Goal: Task Accomplishment & Management: Manage account settings

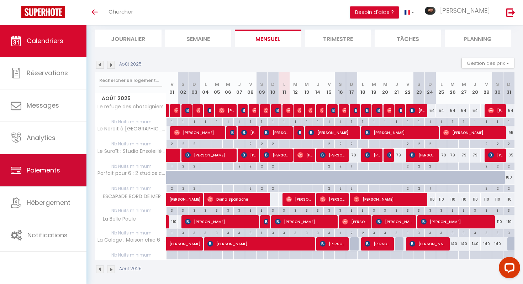
click at [27, 182] on link "Paiements" at bounding box center [43, 170] width 86 height 32
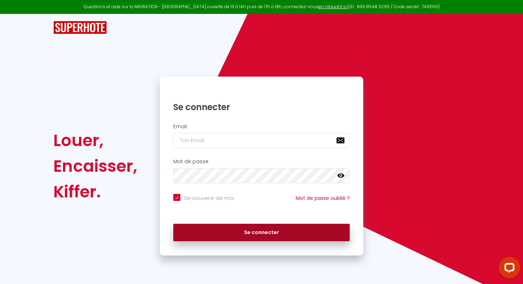
click at [305, 232] on button "Se connecter" at bounding box center [261, 233] width 177 height 18
checkbox input "true"
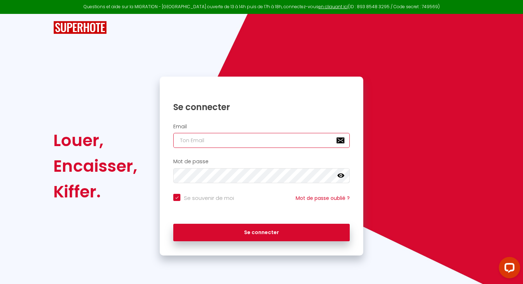
click at [287, 138] on input "email" at bounding box center [261, 140] width 177 height 15
type input "La conciergerie d’Astrid"
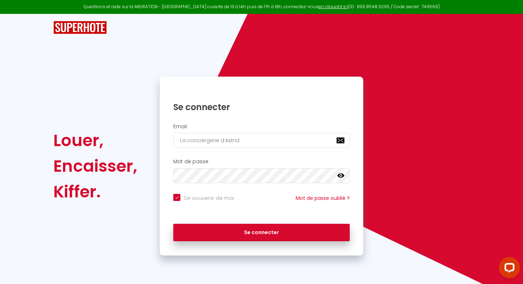
checkbox input "true"
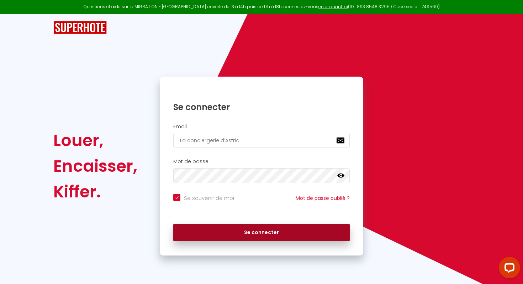
click at [252, 228] on button "Se connecter" at bounding box center [261, 233] width 177 height 18
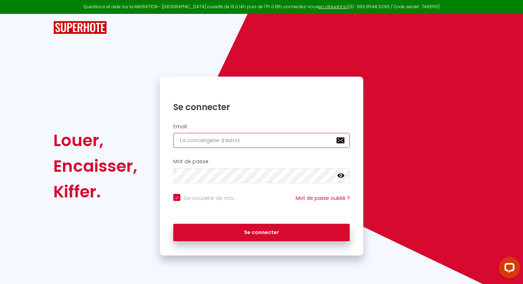
click at [272, 139] on input "La conciergerie d’Astrid" at bounding box center [261, 140] width 177 height 15
type input "[PERSON_NAME][EMAIL_ADDRESS][PERSON_NAME][DOMAIN_NAME]"
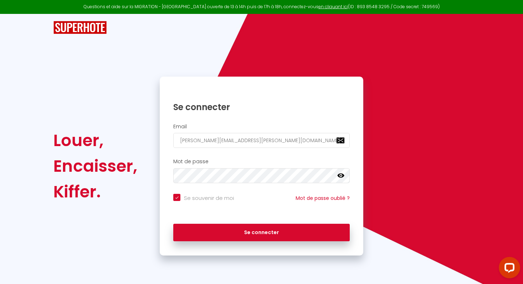
click at [428, 127] on div "Louer, Encaisser, [PERSON_NAME]. Se connecter Email [EMAIL_ADDRESS][DOMAIN_NAME…" at bounding box center [262, 166] width 426 height 179
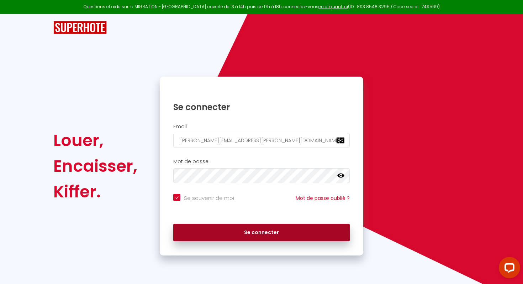
click at [331, 228] on button "Se connecter" at bounding box center [261, 233] width 177 height 18
click at [240, 231] on button "Se connecter" at bounding box center [261, 233] width 177 height 18
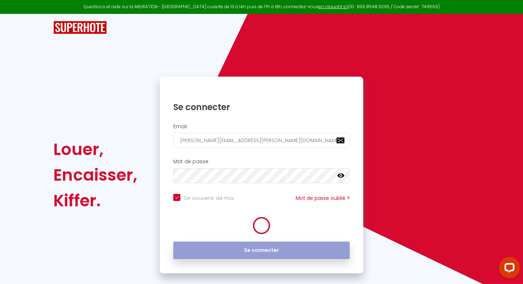
checkbox input "true"
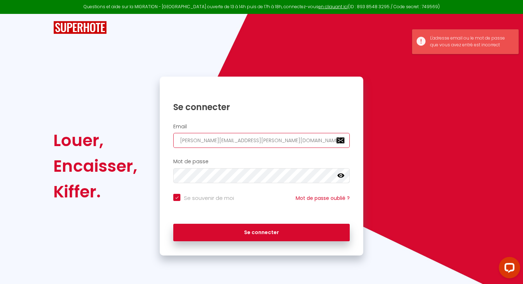
click at [262, 141] on input "[PERSON_NAME][EMAIL_ADDRESS][PERSON_NAME][DOMAIN_NAME]" at bounding box center [261, 140] width 177 height 15
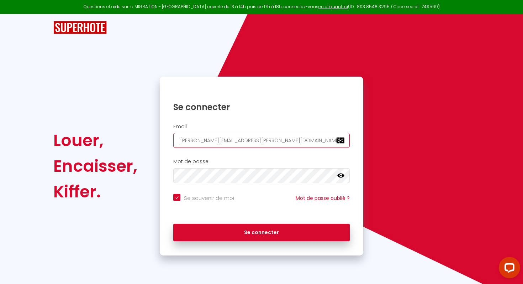
type input "[EMAIL_ADDRESS][DOMAIN_NAME]"
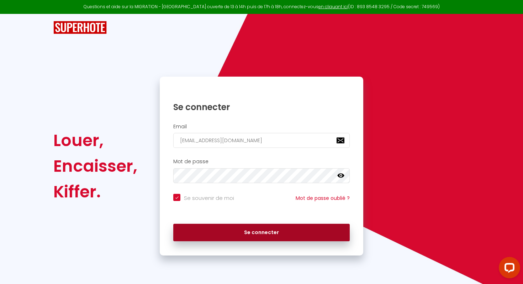
click at [259, 232] on button "Se connecter" at bounding box center [261, 233] width 177 height 18
checkbox input "true"
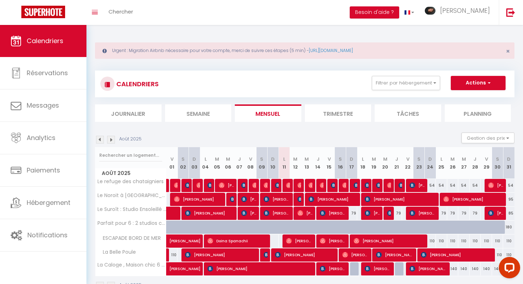
scroll to position [25, 0]
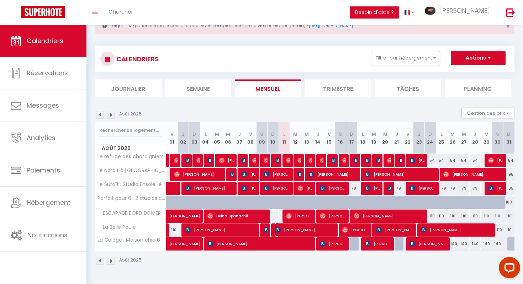
click at [328, 228] on span "[PERSON_NAME]" at bounding box center [305, 230] width 61 height 14
select select "OK"
select select "KO"
select select "0"
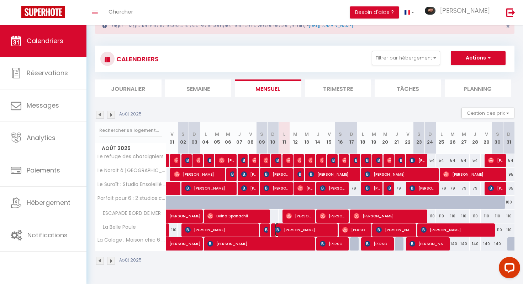
select select "1"
select select
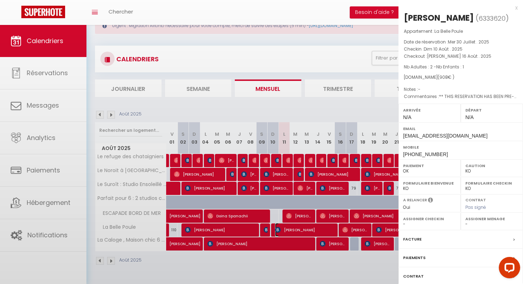
select select "46535"
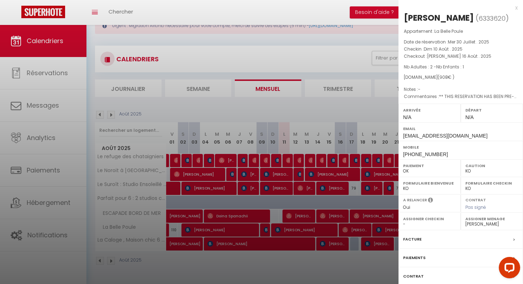
click at [354, 231] on div at bounding box center [261, 142] width 523 height 284
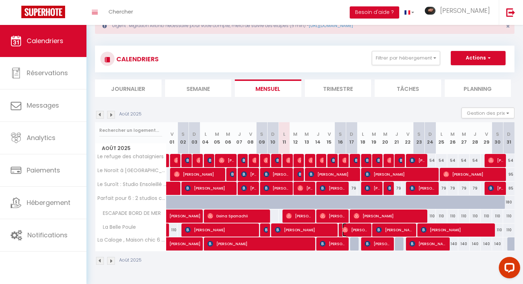
click at [354, 230] on span "[PERSON_NAME]" at bounding box center [355, 230] width 27 height 14
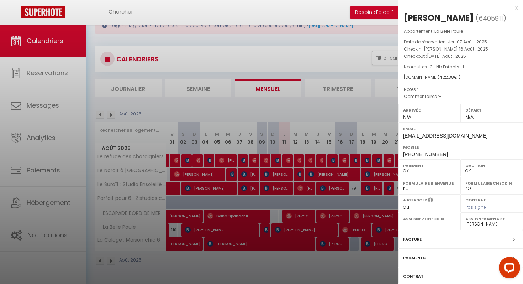
click at [316, 192] on div at bounding box center [261, 142] width 523 height 284
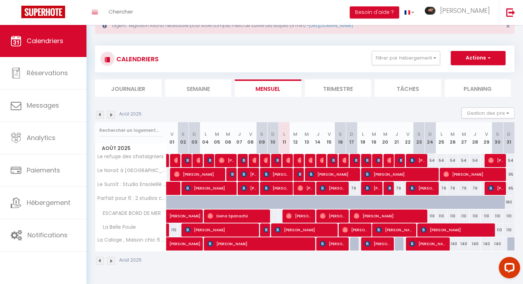
click at [358, 172] on div at bounding box center [354, 175] width 11 height 14
click at [349, 173] on span "[PERSON_NAME]" at bounding box center [333, 174] width 49 height 14
select select "KO"
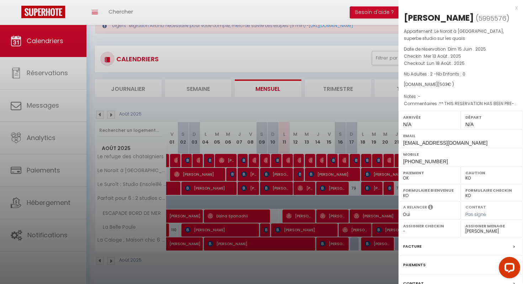
click at [337, 188] on div at bounding box center [261, 142] width 523 height 284
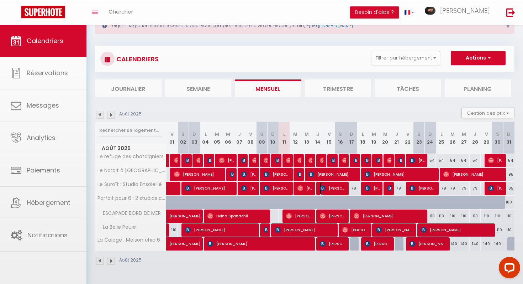
click at [337, 188] on span "[PERSON_NAME]" at bounding box center [333, 188] width 27 height 14
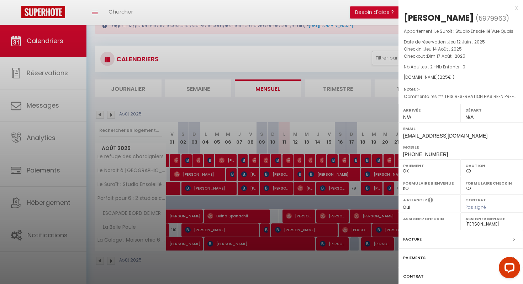
click at [337, 188] on div at bounding box center [261, 142] width 523 height 284
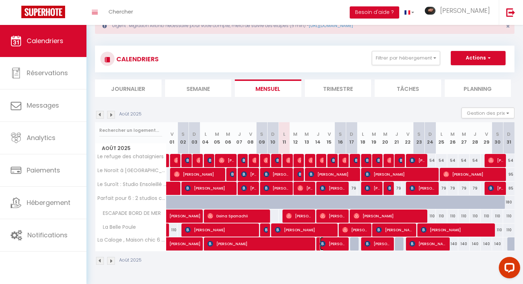
click at [335, 242] on span "[PERSON_NAME]" at bounding box center [333, 244] width 27 height 14
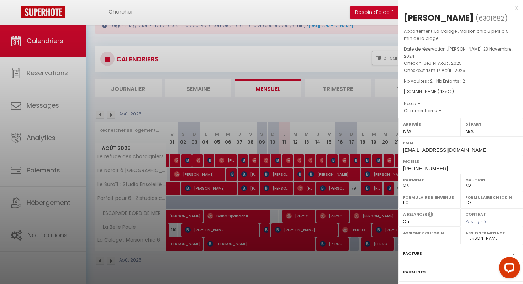
click at [335, 243] on div at bounding box center [261, 142] width 523 height 284
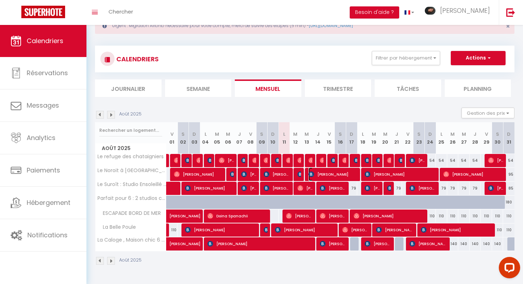
click at [339, 173] on span "[PERSON_NAME]" at bounding box center [333, 174] width 49 height 14
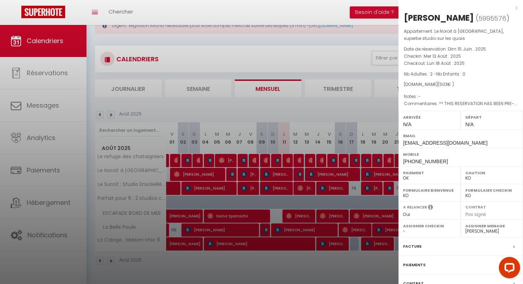
click at [482, 229] on select "- [PERSON_NAME] [PERSON_NAME] [PERSON_NAME] [PERSON_NAME] LEMESLE [PERSON_NAME]…" at bounding box center [492, 231] width 53 height 6
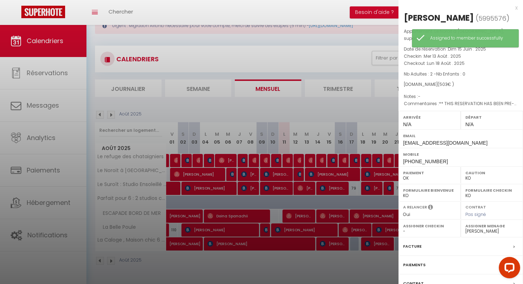
click at [481, 227] on label "Assigner Menage" at bounding box center [492, 225] width 53 height 7
click at [496, 227] on label "Assigner Menage" at bounding box center [492, 225] width 53 height 7
click at [493, 230] on select "- [PERSON_NAME] [PERSON_NAME] [PERSON_NAME] [PERSON_NAME] LEMESLE [PERSON_NAME]…" at bounding box center [492, 231] width 53 height 6
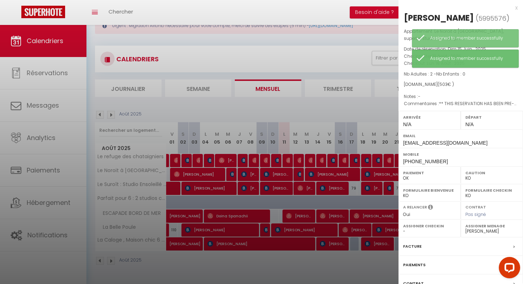
click at [363, 194] on div at bounding box center [261, 142] width 523 height 284
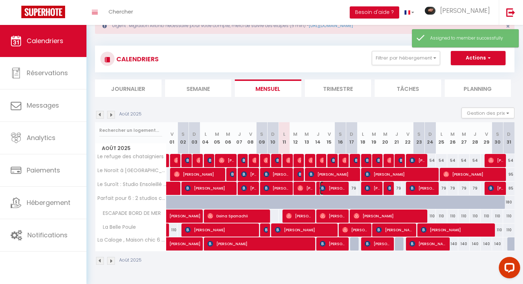
click at [342, 185] on span "[PERSON_NAME]" at bounding box center [333, 188] width 27 height 14
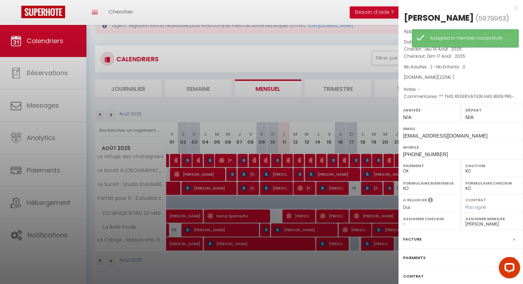
click at [470, 224] on select "- [PERSON_NAME] [PERSON_NAME] [PERSON_NAME] [PERSON_NAME] LEMESLE [PERSON_NAME]…" at bounding box center [492, 224] width 53 height 6
click at [369, 206] on div at bounding box center [261, 142] width 523 height 284
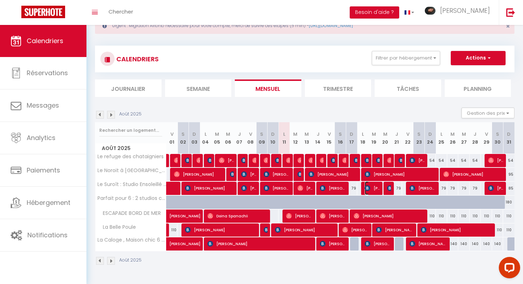
click at [376, 186] on span "[PERSON_NAME]" at bounding box center [372, 188] width 15 height 14
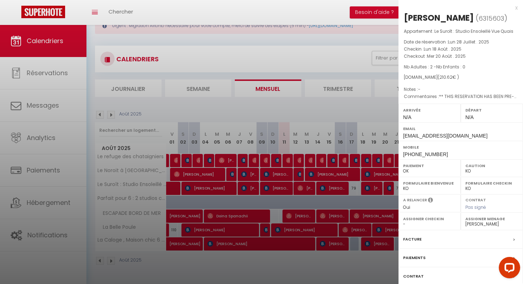
click at [366, 204] on div at bounding box center [261, 142] width 523 height 284
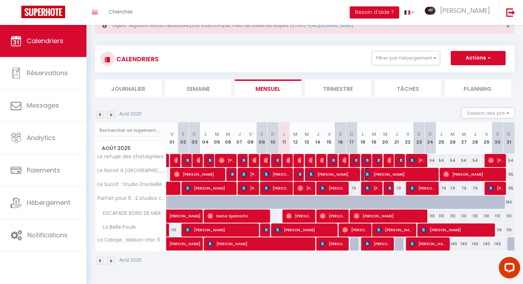
click at [436, 178] on span "[PERSON_NAME]" at bounding box center [401, 174] width 72 height 14
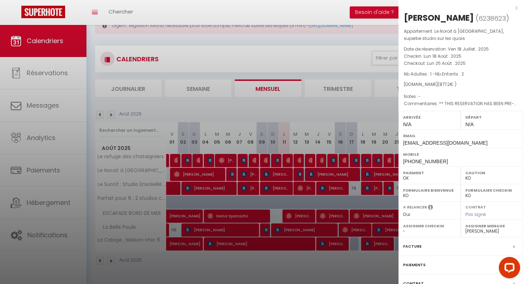
click at [373, 180] on div at bounding box center [261, 142] width 523 height 284
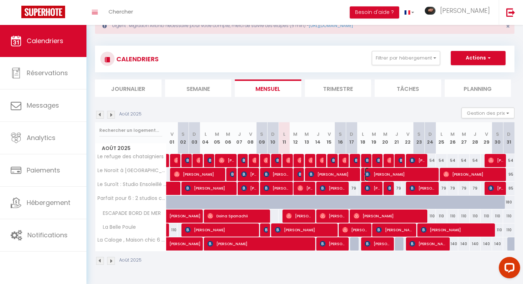
click at [425, 174] on span "[PERSON_NAME]" at bounding box center [401, 174] width 72 height 14
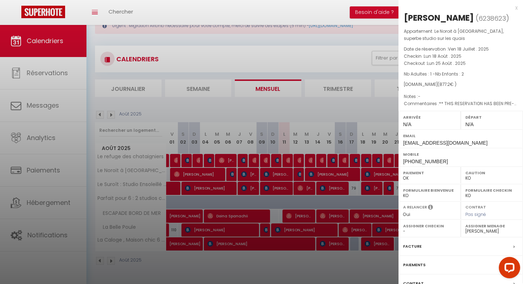
click at [489, 227] on label "Assigner Menage" at bounding box center [492, 225] width 53 height 7
click at [331, 259] on div at bounding box center [261, 142] width 523 height 284
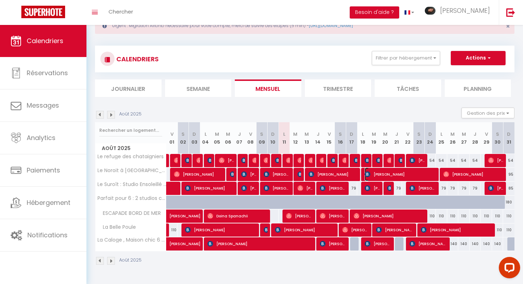
click at [426, 175] on span "[PERSON_NAME]" at bounding box center [401, 174] width 72 height 14
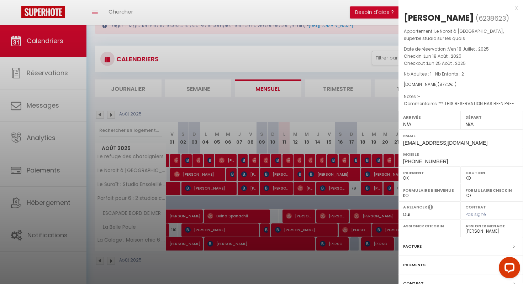
click at [386, 175] on div at bounding box center [261, 142] width 523 height 284
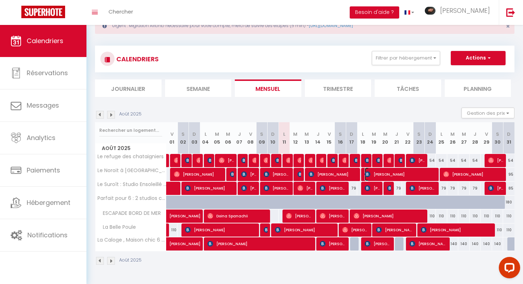
click at [413, 172] on span "[PERSON_NAME]" at bounding box center [401, 174] width 72 height 14
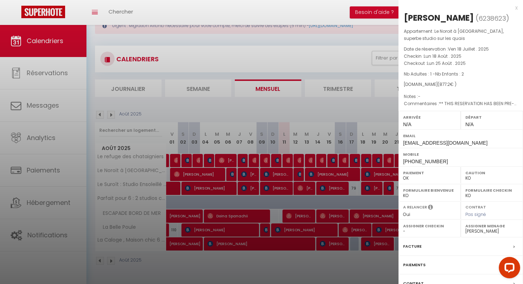
click at [474, 230] on select "- [PERSON_NAME] [PERSON_NAME] [PERSON_NAME] [PERSON_NAME] LEMESLE [PERSON_NAME]…" at bounding box center [492, 231] width 53 height 6
select select "46535"
click at [338, 177] on div at bounding box center [261, 142] width 523 height 284
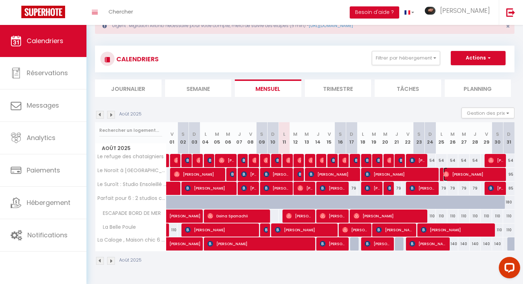
click at [469, 174] on span "[PERSON_NAME]" at bounding box center [473, 174] width 61 height 14
select select "OK"
select select "48643"
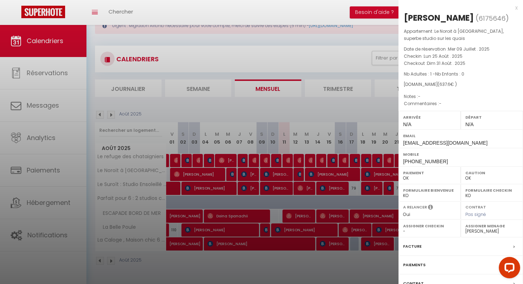
click at [370, 210] on div at bounding box center [261, 142] width 523 height 284
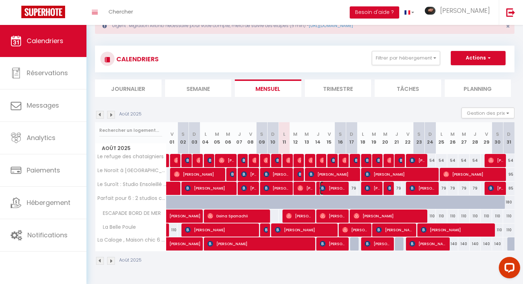
click at [336, 188] on span "[PERSON_NAME]" at bounding box center [333, 188] width 27 height 14
select select "KO"
select select "46535"
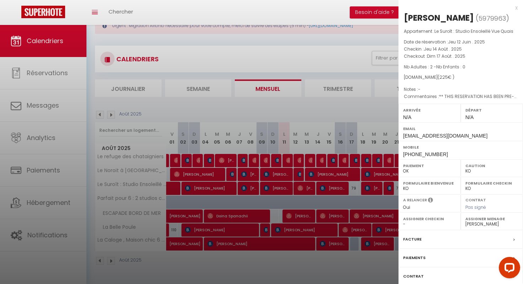
click at [372, 189] on div at bounding box center [261, 142] width 523 height 284
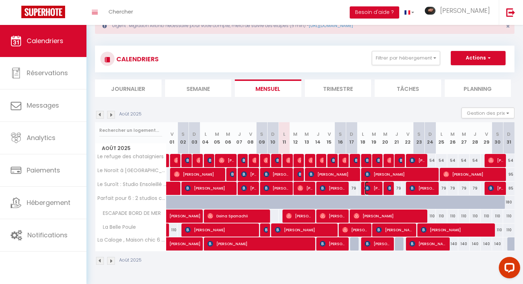
click at [372, 190] on span "[PERSON_NAME]" at bounding box center [372, 188] width 15 height 14
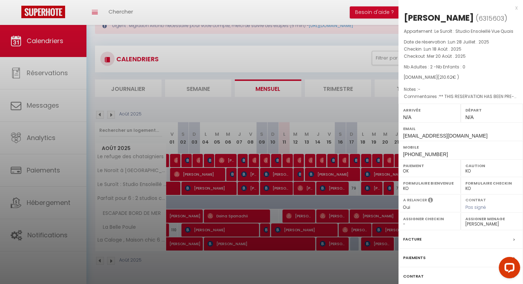
click at [388, 190] on div at bounding box center [261, 142] width 523 height 284
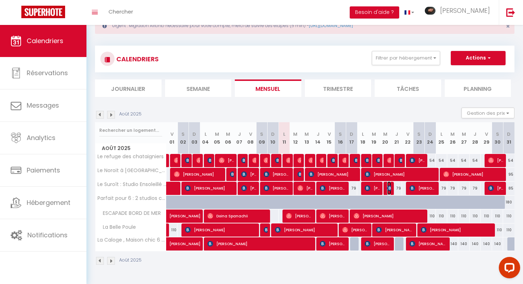
click at [388, 190] on img at bounding box center [390, 188] width 6 height 6
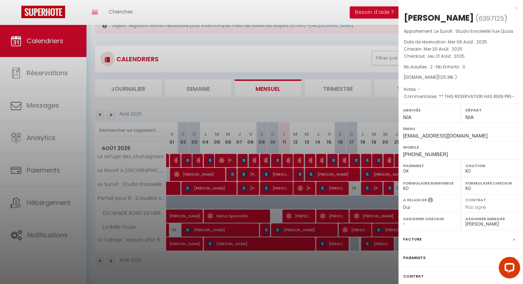
click at [388, 190] on div at bounding box center [261, 142] width 523 height 284
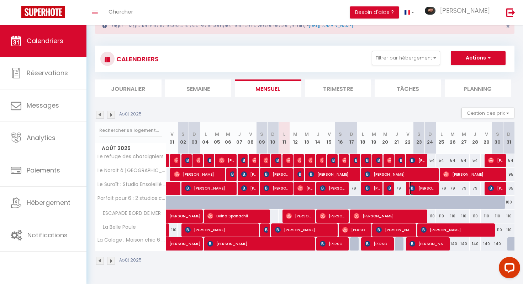
click at [423, 190] on span "[PERSON_NAME]" at bounding box center [423, 188] width 27 height 14
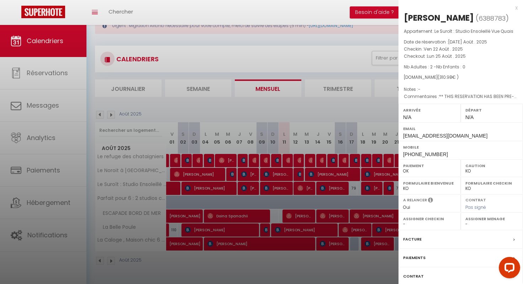
click at [465, 224] on div "Assigner Menage - [PERSON_NAME] [PERSON_NAME] [PERSON_NAME] [PERSON_NAME] LEMES…" at bounding box center [492, 220] width 62 height 17
click at [466, 223] on select "- [PERSON_NAME] [PERSON_NAME] [PERSON_NAME] [PERSON_NAME] LEMESLE [PERSON_NAME]…" at bounding box center [492, 224] width 53 height 6
select select "49234"
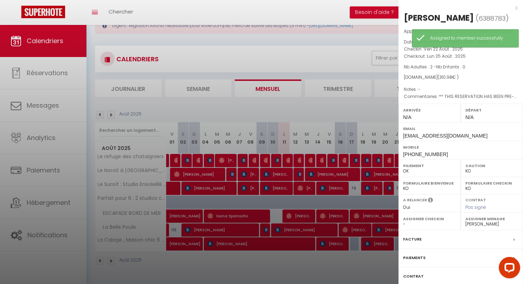
click at [369, 264] on div at bounding box center [261, 142] width 523 height 284
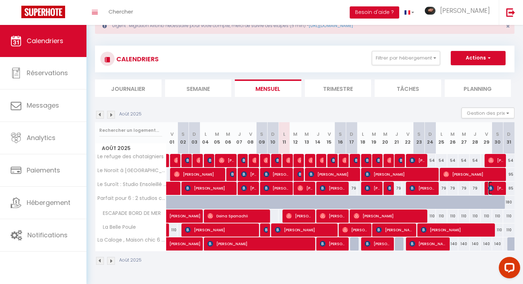
click at [496, 187] on span "[PERSON_NAME]" at bounding box center [495, 188] width 15 height 14
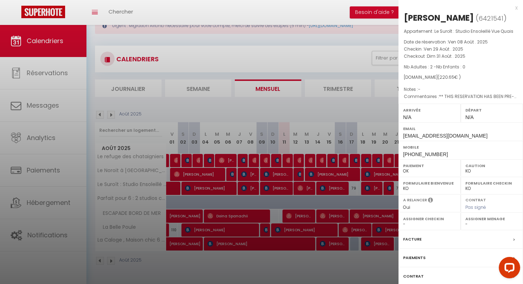
click at [466, 223] on select "- [PERSON_NAME] [PERSON_NAME] [PERSON_NAME] [PERSON_NAME] LEMESLE [PERSON_NAME]…" at bounding box center [492, 224] width 53 height 6
select select "46535"
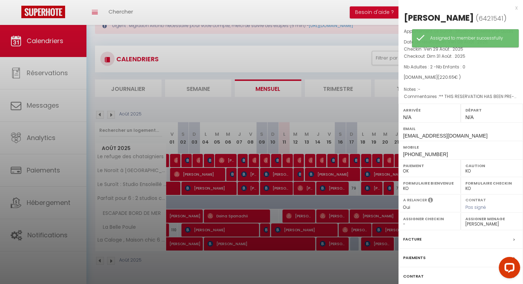
click at [379, 263] on div at bounding box center [261, 142] width 523 height 284
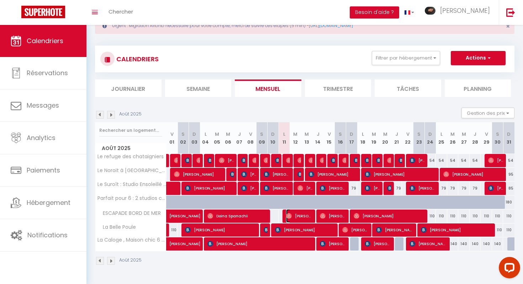
click at [300, 216] on span "[PERSON_NAME]" at bounding box center [299, 216] width 27 height 14
select select "OK"
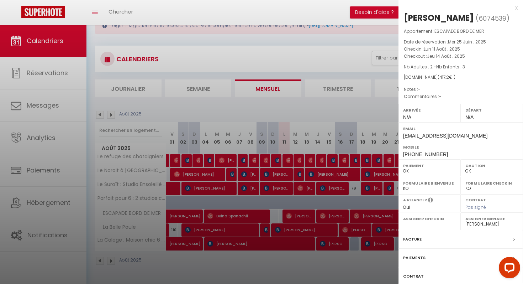
click at [333, 218] on div at bounding box center [261, 142] width 523 height 284
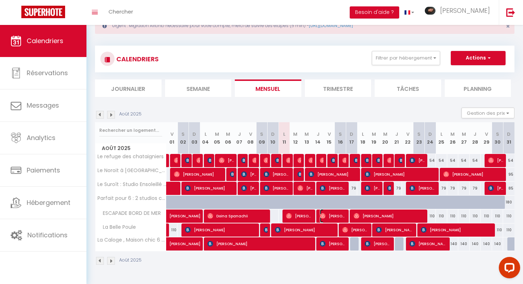
click at [333, 217] on span "[PERSON_NAME]" at bounding box center [333, 216] width 27 height 14
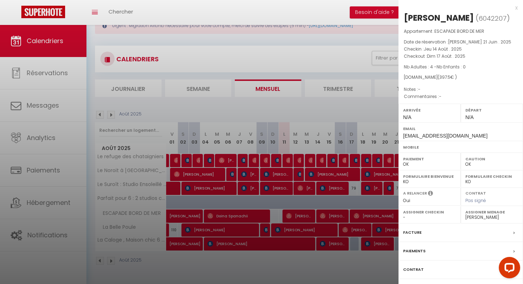
click at [375, 220] on div at bounding box center [261, 142] width 523 height 284
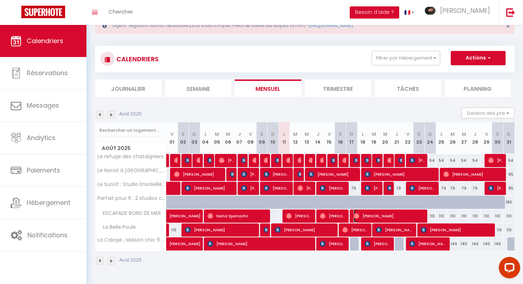
click at [379, 218] on span "[PERSON_NAME]" at bounding box center [390, 216] width 72 height 14
select select "49234"
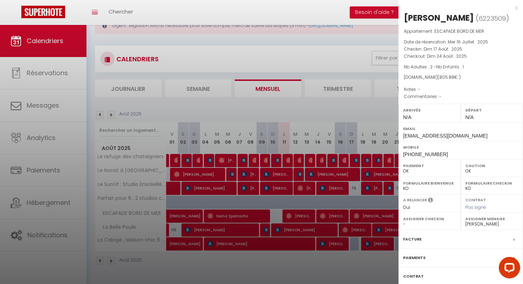
click at [362, 236] on div at bounding box center [261, 142] width 523 height 284
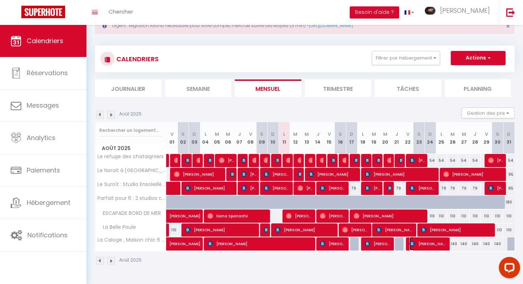
click at [431, 245] on span "[PERSON_NAME]" at bounding box center [429, 244] width 38 height 14
select select "KO"
select select "46535"
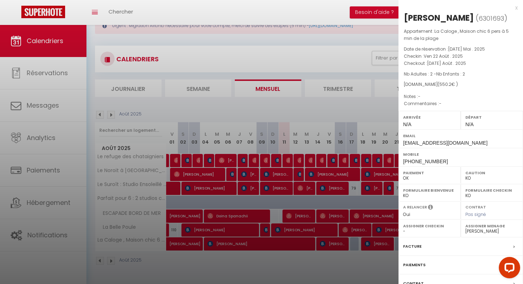
click at [431, 245] on div "Facture" at bounding box center [461, 246] width 125 height 19
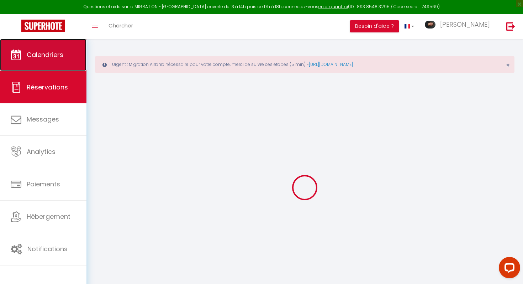
click at [64, 49] on link "Calendriers" at bounding box center [43, 55] width 86 height 32
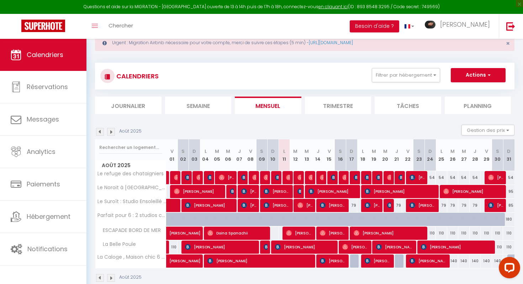
scroll to position [39, 0]
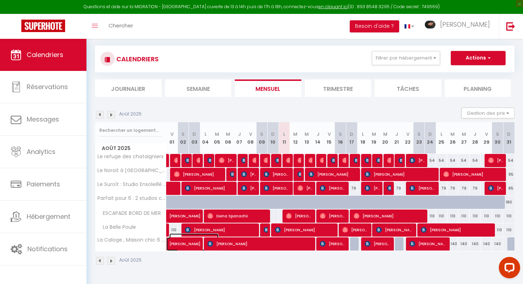
click at [189, 245] on span "[PERSON_NAME]" at bounding box center [193, 240] width 49 height 14
select select "OK"
select select "KO"
select select "0"
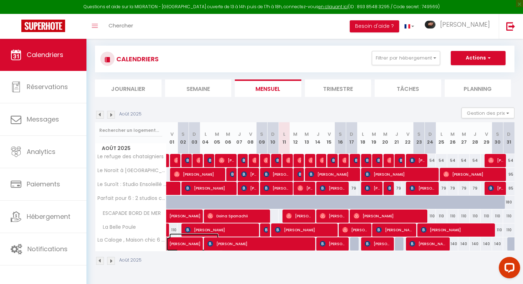
select select "1"
select select
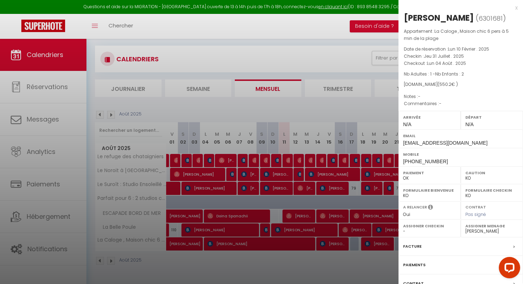
click at [193, 269] on div at bounding box center [261, 142] width 523 height 284
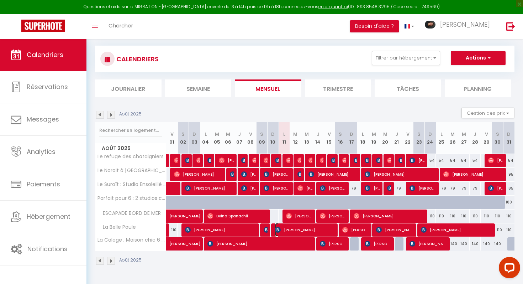
click at [332, 231] on span "[PERSON_NAME]" at bounding box center [305, 230] width 61 height 14
select select "46535"
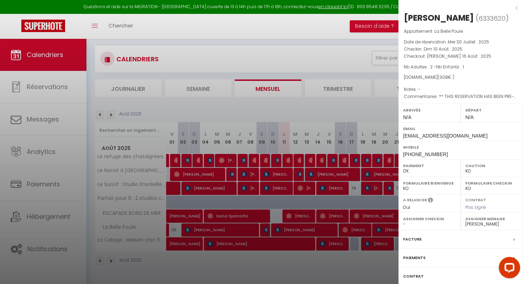
click at [349, 231] on div at bounding box center [261, 142] width 523 height 284
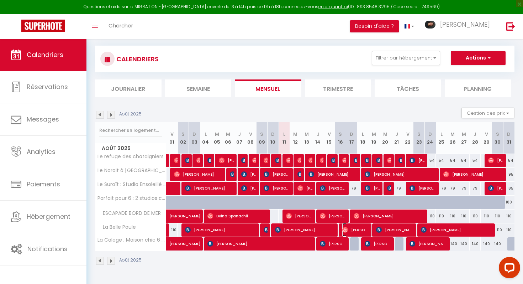
click at [349, 231] on span "[PERSON_NAME]" at bounding box center [355, 230] width 27 height 14
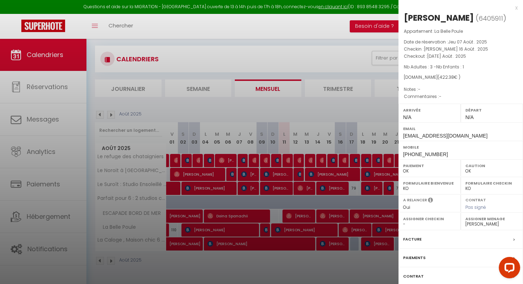
click at [344, 236] on div at bounding box center [261, 142] width 523 height 284
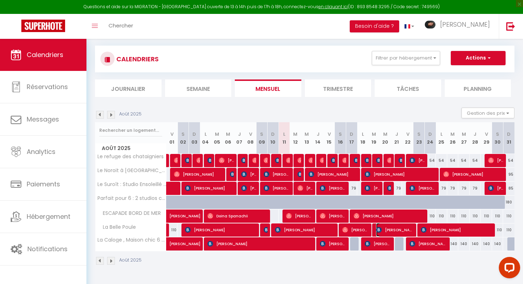
click at [395, 228] on span "[PERSON_NAME]" at bounding box center [395, 230] width 38 height 14
select select "KO"
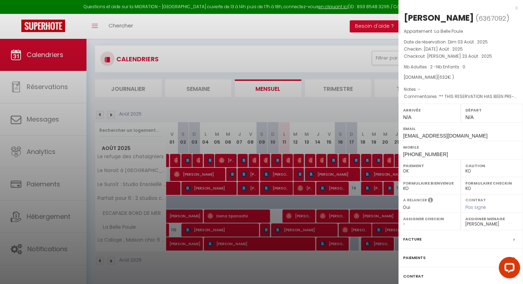
click at [395, 229] on div at bounding box center [261, 142] width 523 height 284
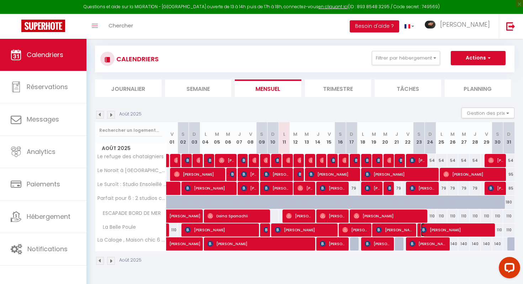
click at [439, 228] on span "[PERSON_NAME]" at bounding box center [457, 230] width 72 height 14
select select "49234"
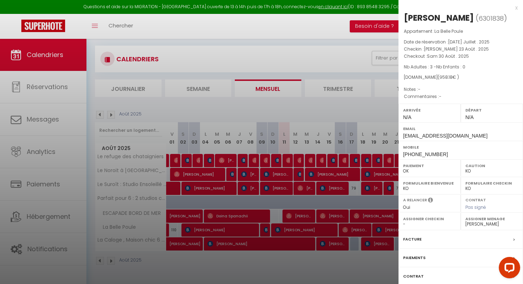
click at [322, 259] on div at bounding box center [261, 142] width 523 height 284
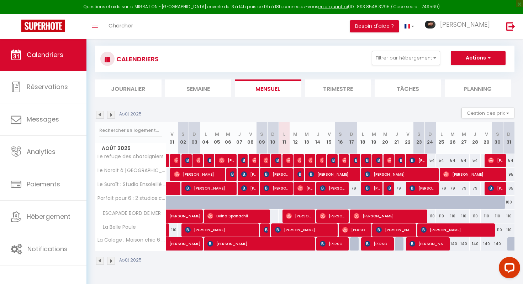
click at [109, 115] on img at bounding box center [111, 115] width 8 height 8
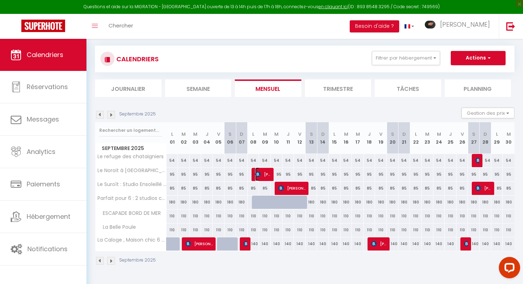
click at [267, 176] on span "[PERSON_NAME]" at bounding box center [263, 174] width 16 height 14
select select "46535"
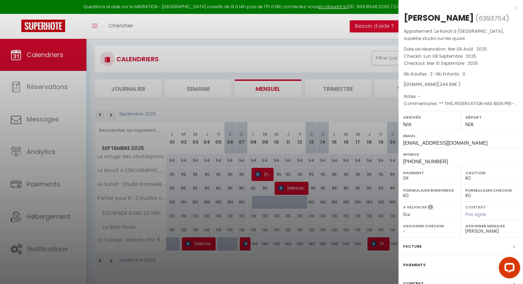
click at [300, 186] on div at bounding box center [261, 142] width 523 height 284
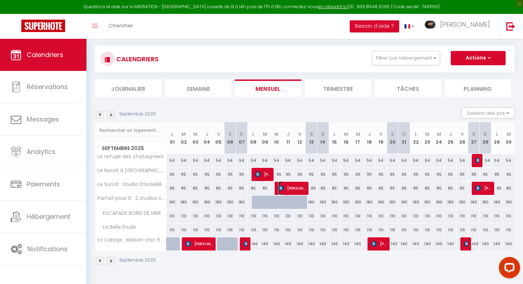
click at [300, 186] on span "[PERSON_NAME]" at bounding box center [291, 188] width 27 height 14
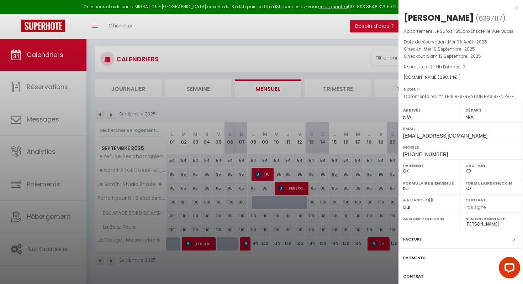
click at [300, 186] on div at bounding box center [261, 142] width 523 height 284
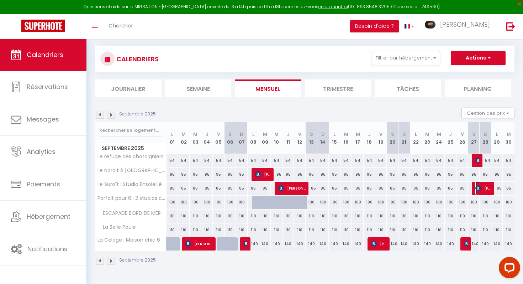
click at [480, 185] on img at bounding box center [478, 188] width 6 height 6
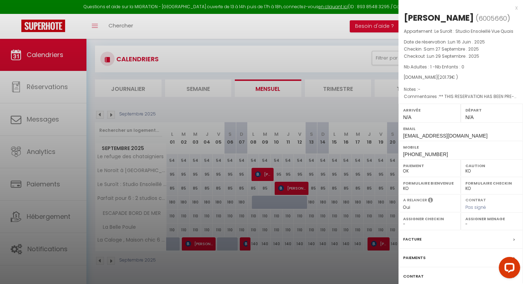
click at [466, 227] on select "- [PERSON_NAME] [PERSON_NAME] [PERSON_NAME] [PERSON_NAME] LEMESLE [PERSON_NAME]…" at bounding box center [492, 224] width 53 height 6
select select "46535"
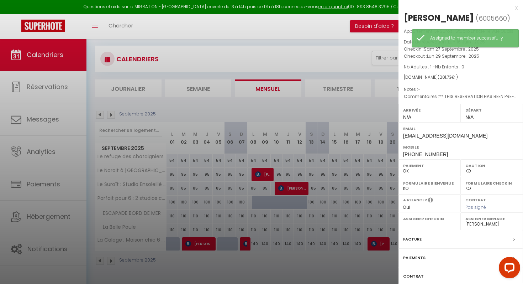
click at [371, 209] on div at bounding box center [261, 142] width 523 height 284
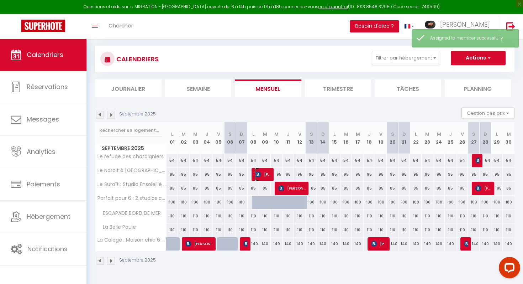
click at [263, 173] on span "[PERSON_NAME]" at bounding box center [263, 174] width 16 height 14
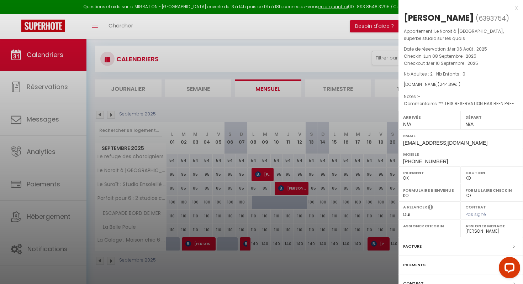
click at [304, 237] on div at bounding box center [261, 142] width 523 height 284
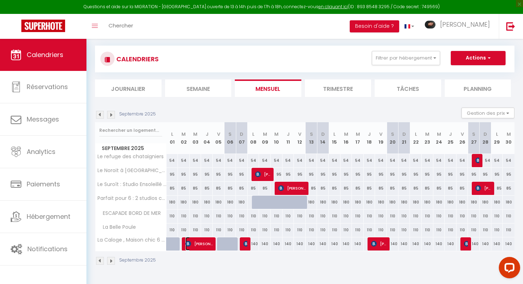
click at [197, 242] on span "[PERSON_NAME]" at bounding box center [198, 244] width 27 height 14
select select
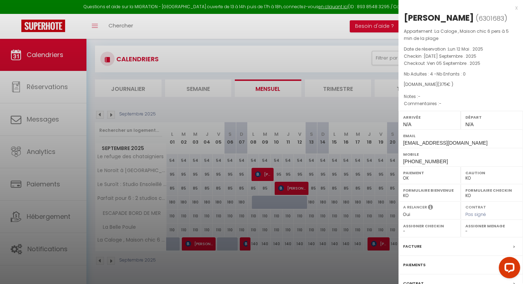
click at [197, 242] on div at bounding box center [261, 142] width 523 height 284
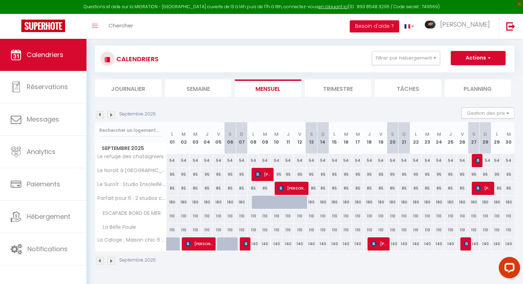
click at [248, 244] on div "140" at bounding box center [254, 243] width 12 height 13
type input "140"
type input "Lun 08 Septembre 2025"
type input "[DATE] Septembre 2025"
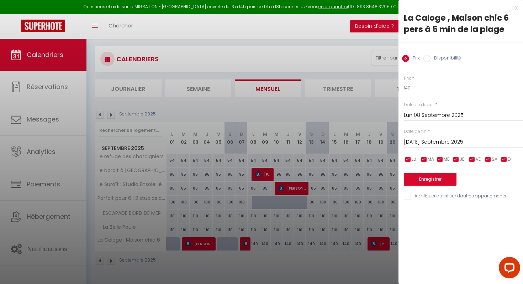
click at [344, 188] on div at bounding box center [261, 142] width 523 height 284
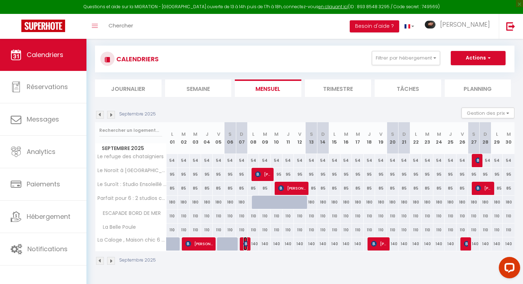
click at [247, 242] on img at bounding box center [246, 244] width 6 height 6
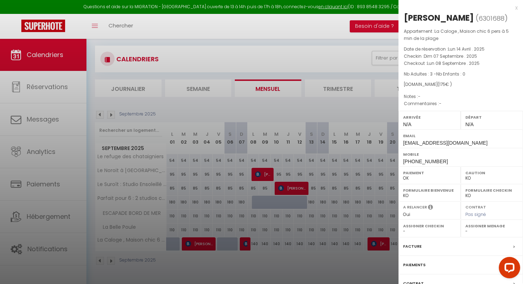
click at [304, 236] on div at bounding box center [261, 142] width 523 height 284
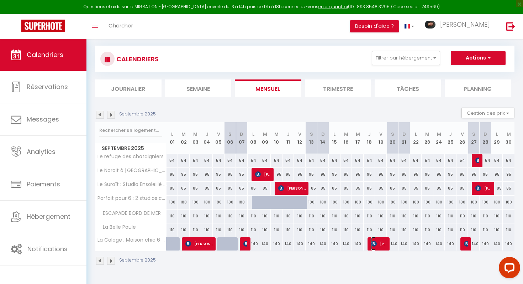
click at [376, 242] on img at bounding box center [374, 244] width 6 height 6
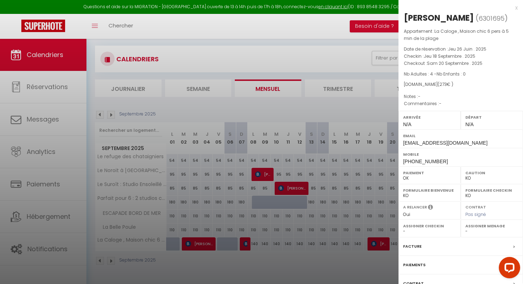
click at [312, 243] on div at bounding box center [261, 142] width 523 height 284
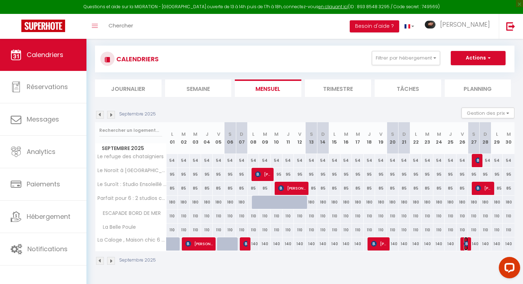
click at [465, 244] on img at bounding box center [467, 244] width 6 height 6
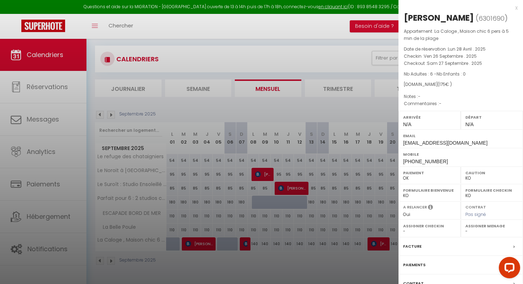
click at [349, 228] on div at bounding box center [261, 142] width 523 height 284
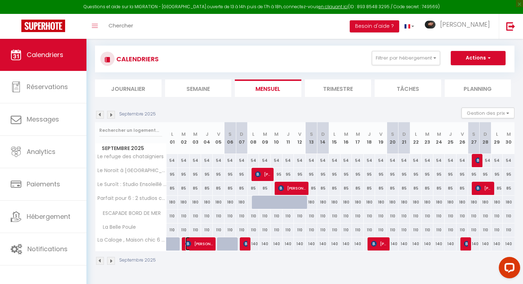
click at [200, 242] on span "[PERSON_NAME]" at bounding box center [198, 244] width 27 height 14
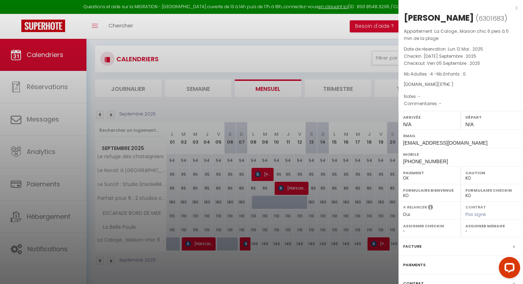
click at [466, 234] on select "- [PERSON_NAME] [PERSON_NAME] [PERSON_NAME] [PERSON_NAME] LEMESLE [PERSON_NAME]…" at bounding box center [492, 231] width 53 height 6
select select "46535"
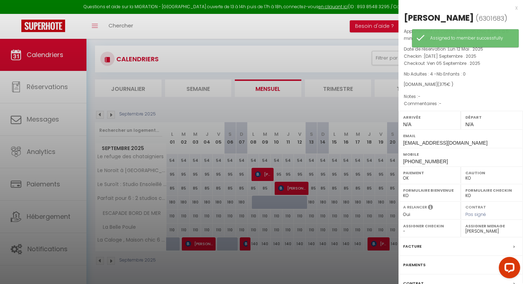
click at [246, 242] on div at bounding box center [261, 142] width 523 height 284
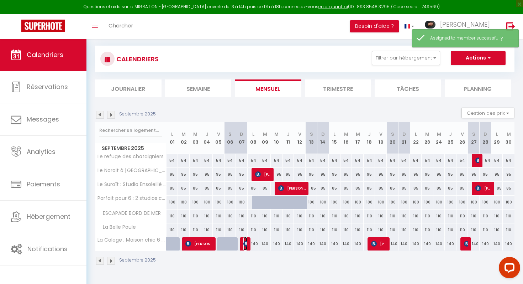
click at [246, 242] on img at bounding box center [246, 244] width 6 height 6
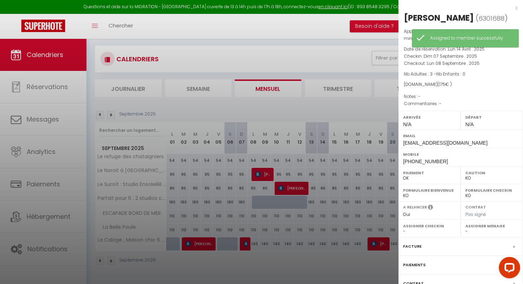
click at [467, 229] on select "- [PERSON_NAME] [PERSON_NAME] [PERSON_NAME] [PERSON_NAME] LEMESLE [PERSON_NAME]…" at bounding box center [492, 231] width 53 height 6
select select "46535"
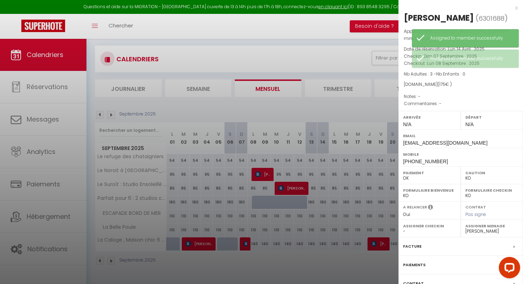
click at [376, 254] on div at bounding box center [261, 142] width 523 height 284
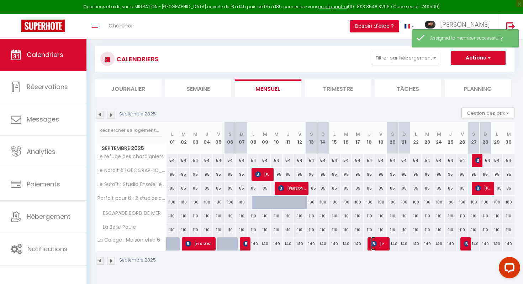
click at [382, 240] on span "[PERSON_NAME]" at bounding box center [379, 244] width 16 height 14
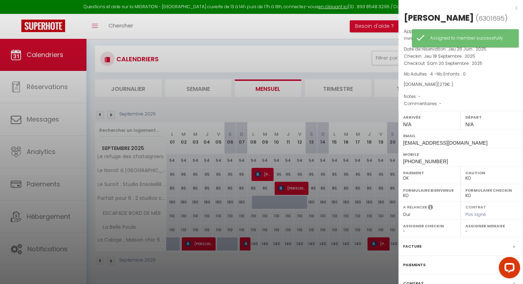
click at [466, 230] on select "- [PERSON_NAME] [PERSON_NAME] [PERSON_NAME] [PERSON_NAME] LEMESLE [PERSON_NAME]…" at bounding box center [492, 231] width 53 height 6
select select "46535"
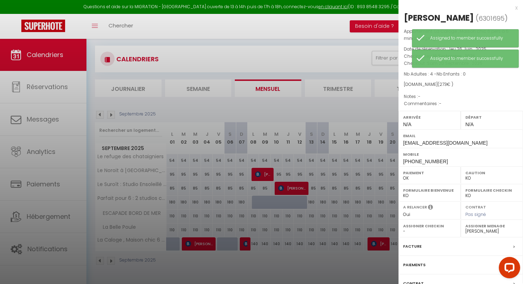
click at [385, 267] on div at bounding box center [261, 142] width 523 height 284
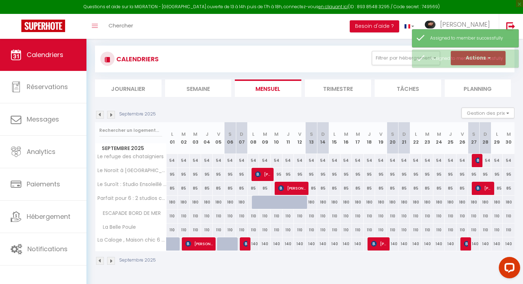
click at [463, 244] on div at bounding box center [467, 244] width 12 height 14
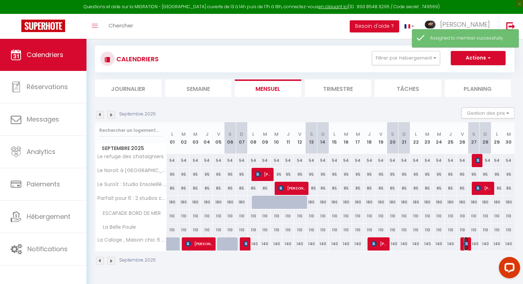
click at [466, 242] on img at bounding box center [467, 244] width 6 height 6
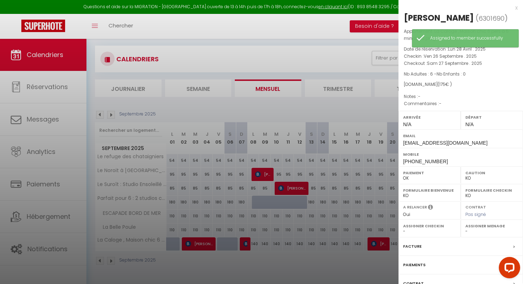
click at [466, 234] on select "- [PERSON_NAME] [PERSON_NAME] [PERSON_NAME] [PERSON_NAME] LEMESLE [PERSON_NAME]…" at bounding box center [492, 231] width 53 height 6
select select "46535"
click at [340, 267] on div at bounding box center [261, 142] width 523 height 284
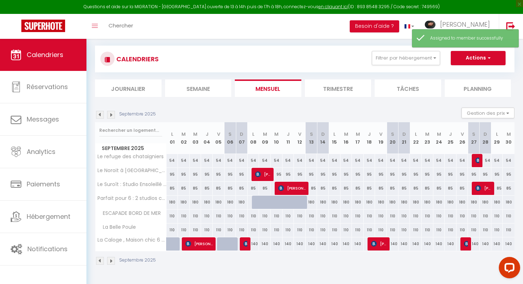
click at [110, 115] on img at bounding box center [111, 115] width 8 height 8
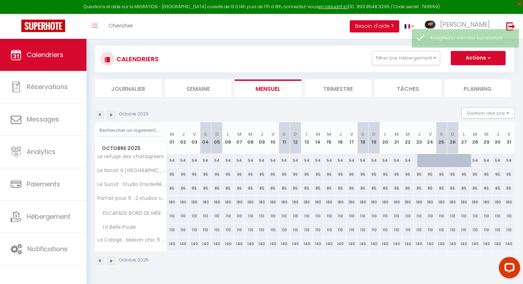
click at [110, 115] on img at bounding box center [111, 115] width 8 height 8
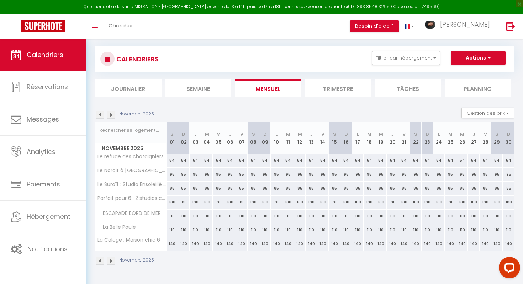
click at [110, 115] on img at bounding box center [111, 115] width 8 height 8
